Goal: Task Accomplishment & Management: Manage account settings

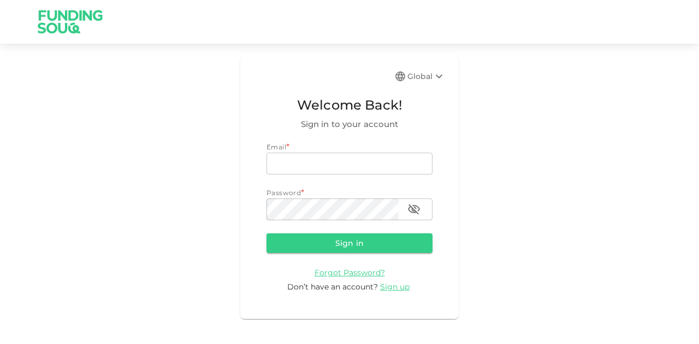
type input "mohanad.y.yasin@hotmail.com"
click at [350, 231] on form "Email email mohanad.y.yasin@hotmail.com email Password password password Sign i…" at bounding box center [349, 217] width 166 height 151
click at [350, 239] on button "Sign in" at bounding box center [349, 244] width 166 height 20
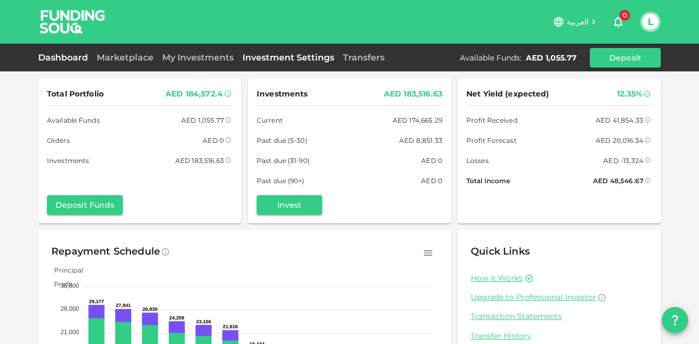
click at [335, 52] on link "Investment Settings" at bounding box center [288, 57] width 100 height 10
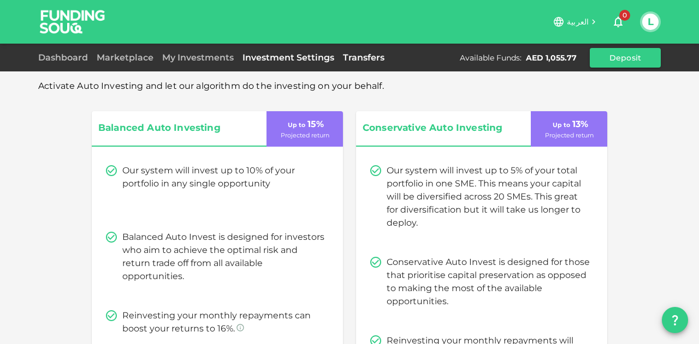
click at [364, 58] on link "Transfers" at bounding box center [363, 57] width 50 height 10
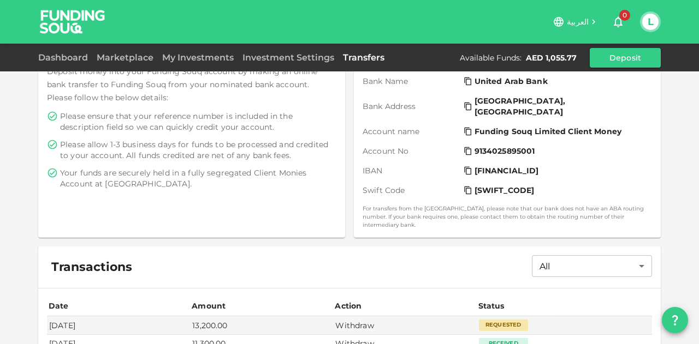
scroll to position [323, 0]
